Goal: Task Accomplishment & Management: Use online tool/utility

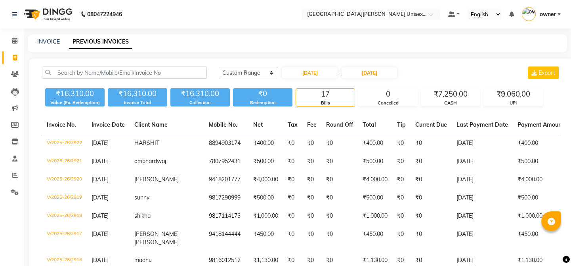
select select "range"
click at [13, 160] on icon at bounding box center [14, 159] width 5 height 6
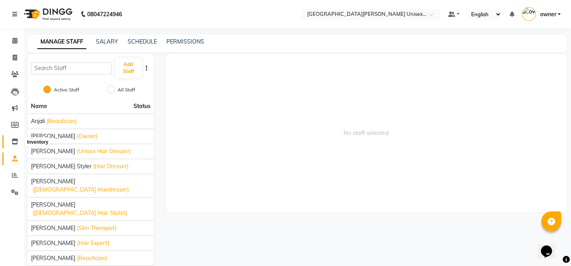
click at [16, 142] on icon at bounding box center [14, 142] width 7 height 6
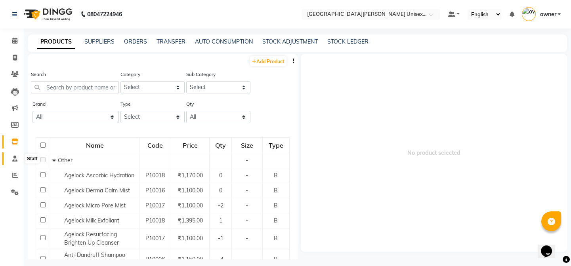
click at [15, 157] on icon at bounding box center [14, 159] width 5 height 6
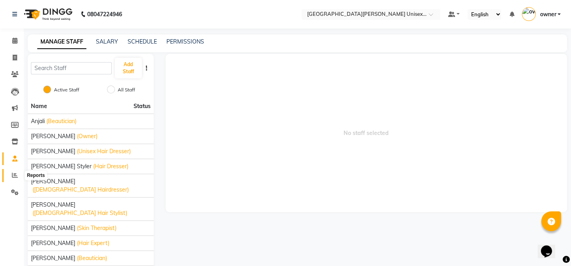
click at [14, 175] on icon at bounding box center [15, 175] width 6 height 6
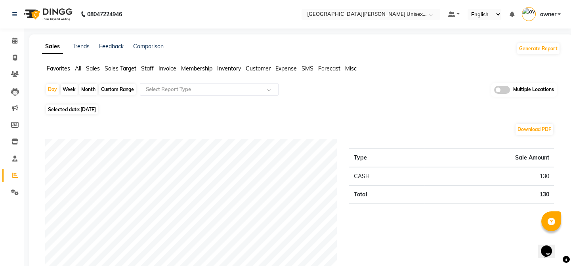
click at [83, 89] on div "Month" at bounding box center [88, 89] width 18 height 11
select select "9"
select select "2025"
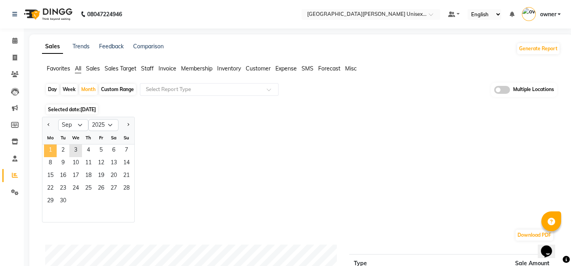
click at [52, 149] on span "1" at bounding box center [50, 151] width 13 height 13
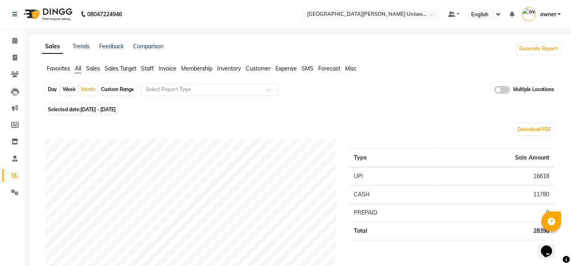
click at [95, 68] on span "Sales" at bounding box center [93, 68] width 14 height 7
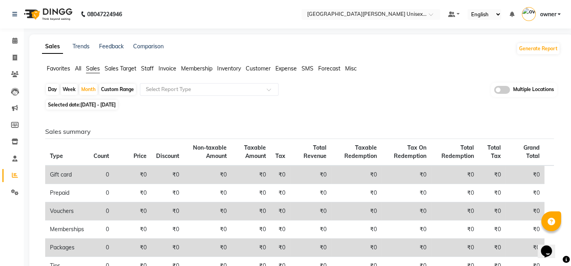
click at [115, 69] on span "Sales Target" at bounding box center [121, 68] width 32 height 7
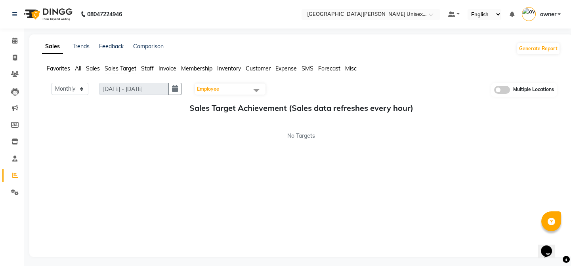
click at [151, 67] on span "Staff" at bounding box center [147, 68] width 13 height 7
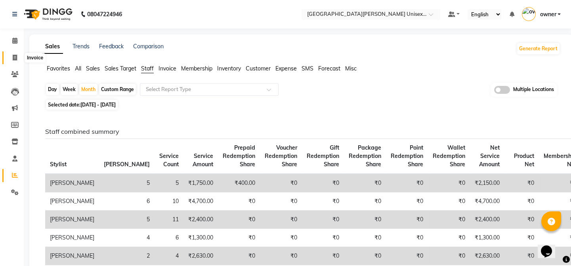
click at [14, 55] on icon at bounding box center [15, 58] width 4 height 6
select select "service"
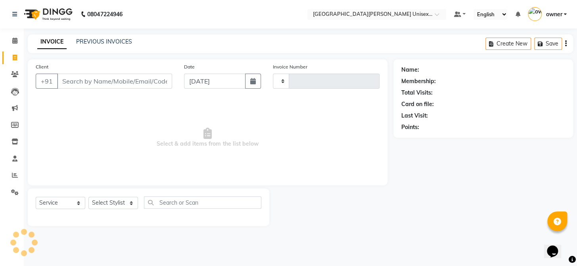
type input "2931"
select select "7055"
click at [16, 92] on icon at bounding box center [15, 92] width 8 height 8
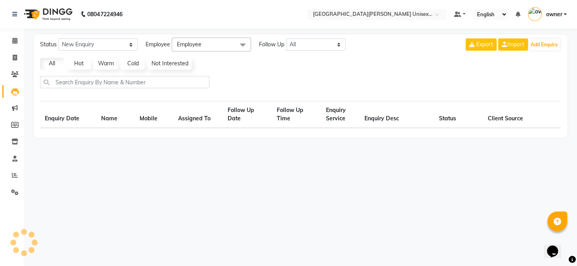
select select "10"
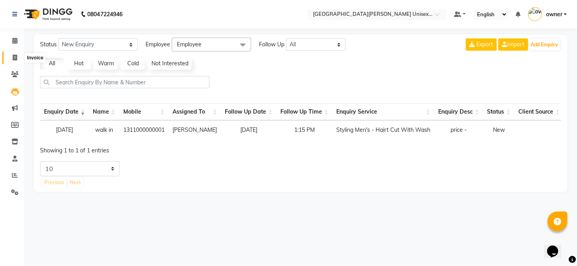
click at [15, 54] on span at bounding box center [15, 58] width 14 height 9
select select "service"
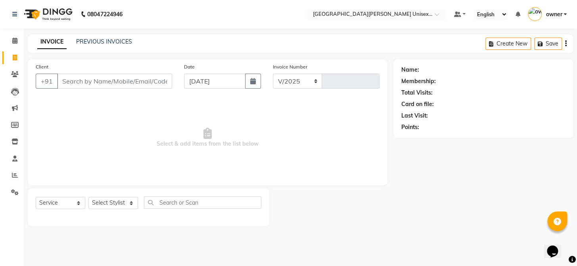
select select "7055"
type input "2931"
